Goal: Find specific page/section: Find specific page/section

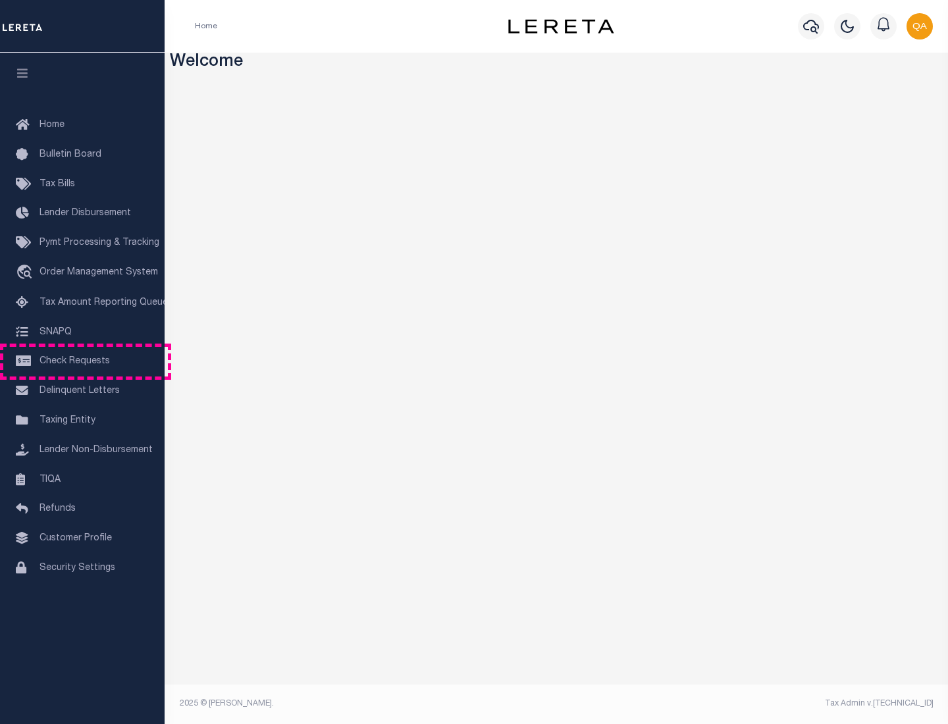
click at [82, 361] on span "Check Requests" at bounding box center [74, 361] width 70 height 9
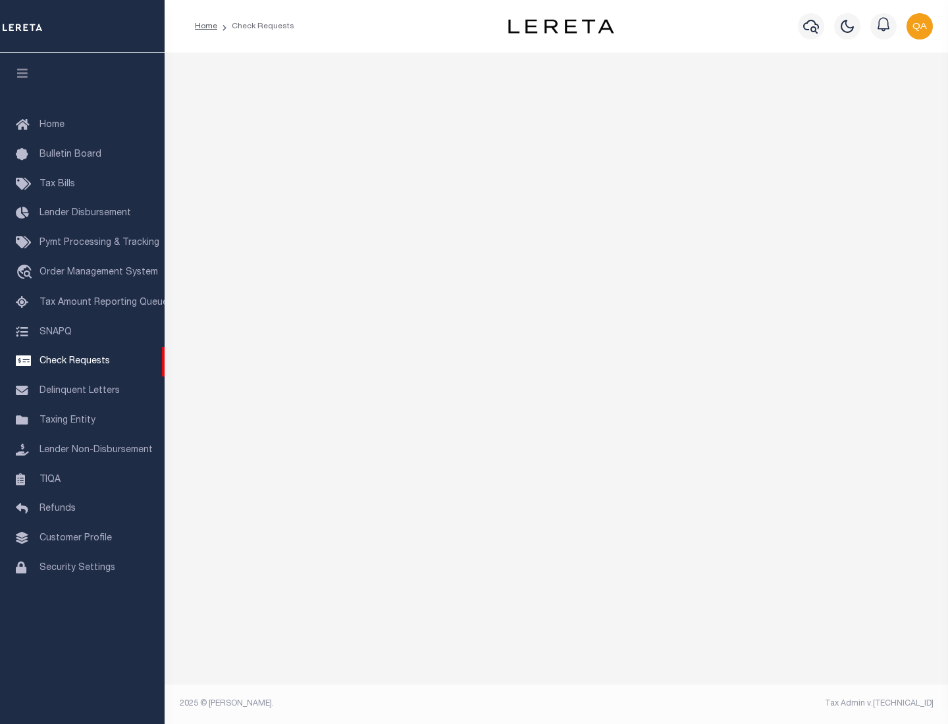
select select "50"
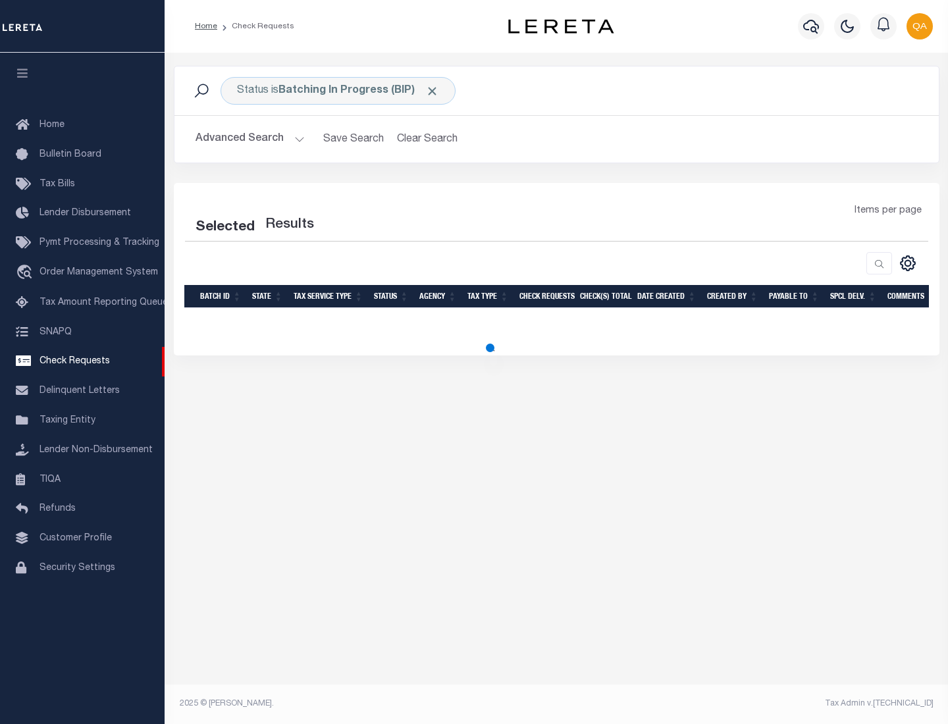
select select "50"
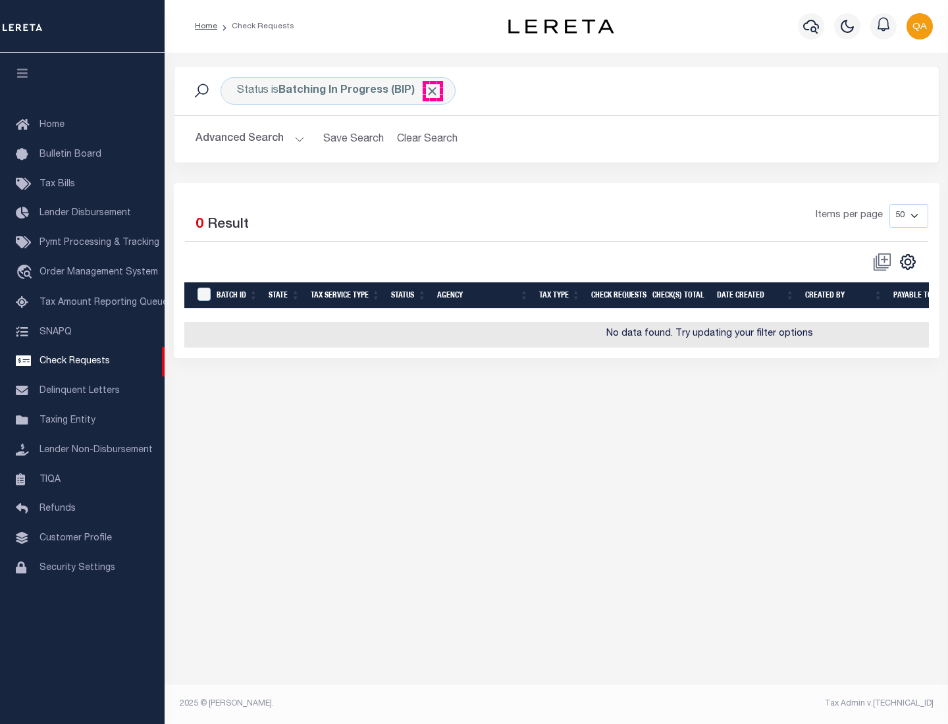
click at [432, 91] on span "Click to Remove" at bounding box center [432, 91] width 14 height 14
